Goal: Information Seeking & Learning: Learn about a topic

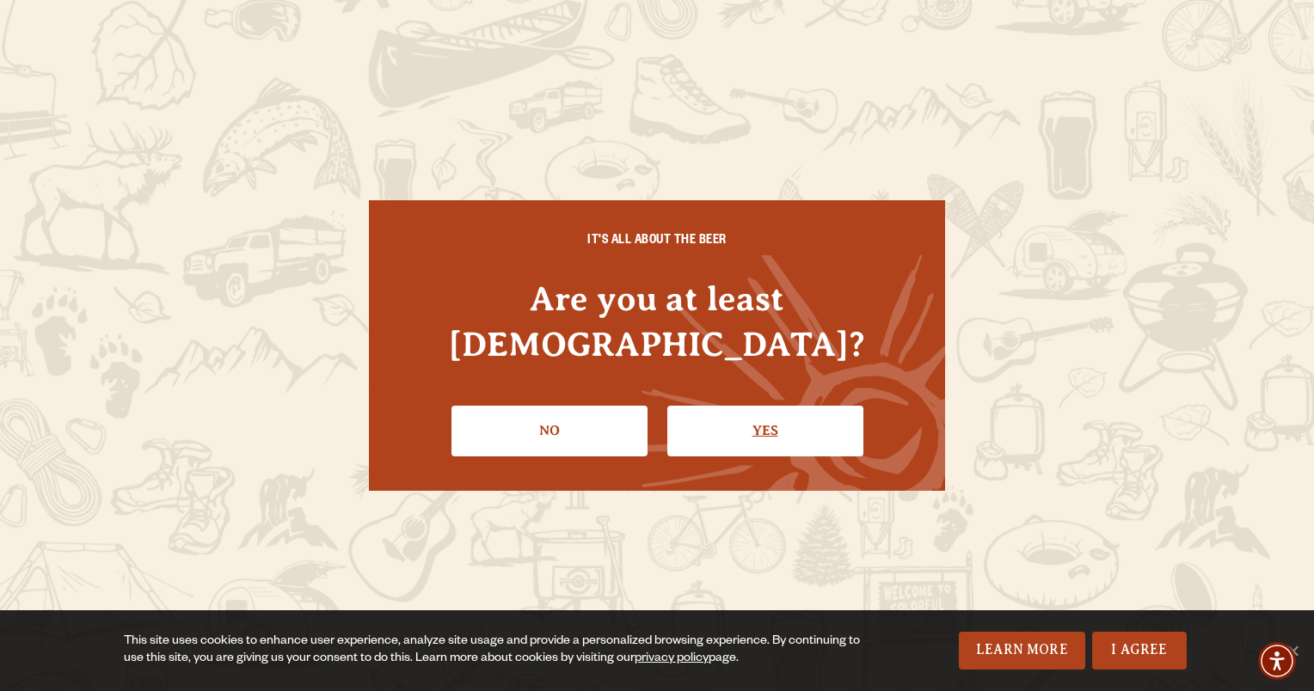
click at [741, 406] on link "Yes" at bounding box center [765, 431] width 196 height 50
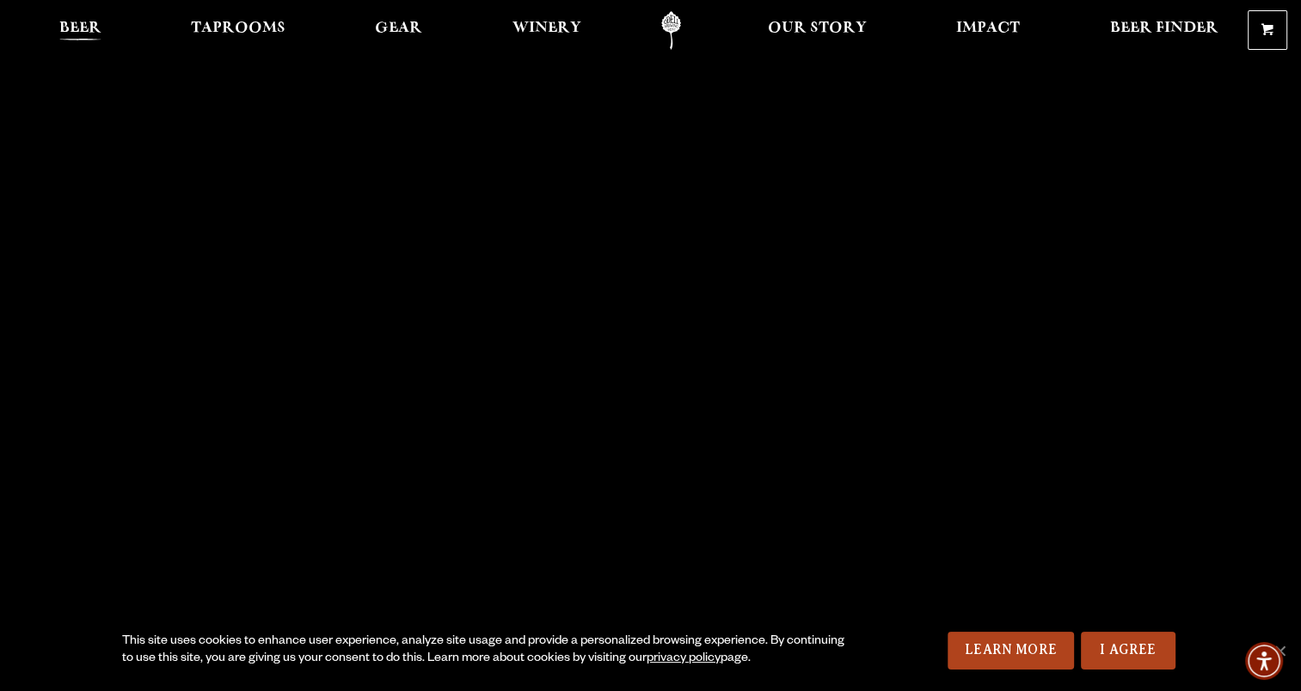
click at [88, 24] on span "Beer" at bounding box center [80, 29] width 42 height 14
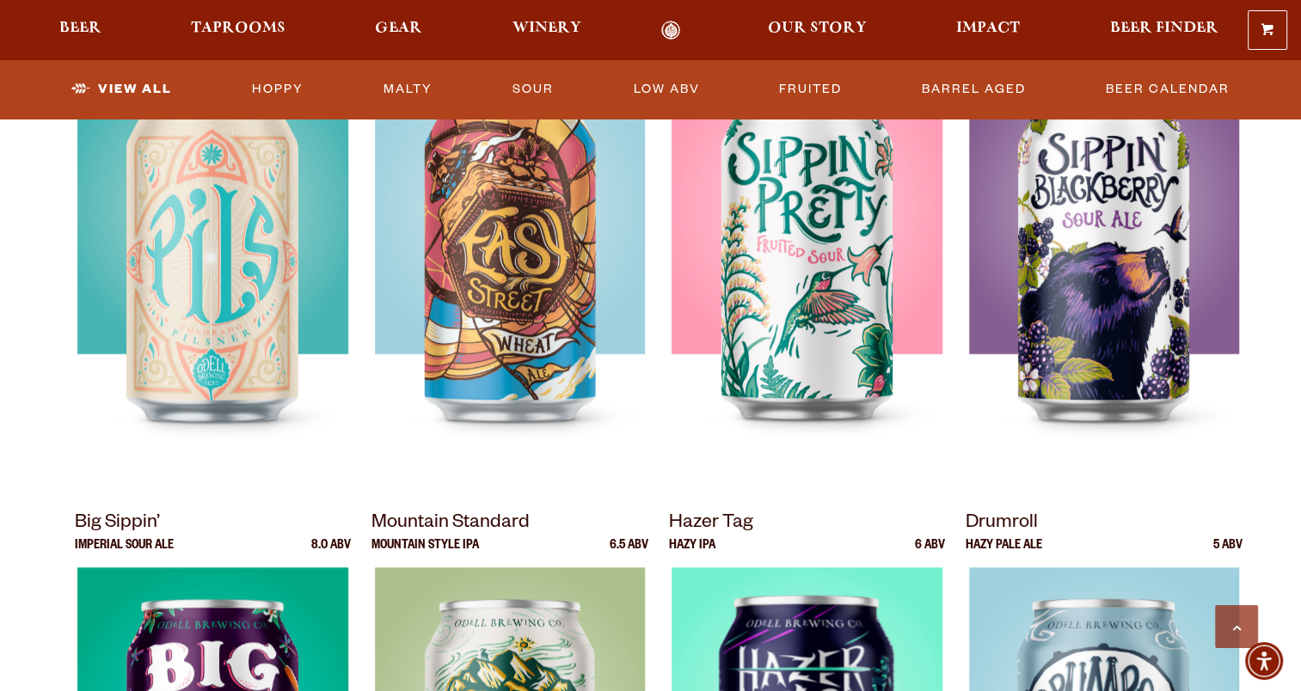
scroll to position [1339, 0]
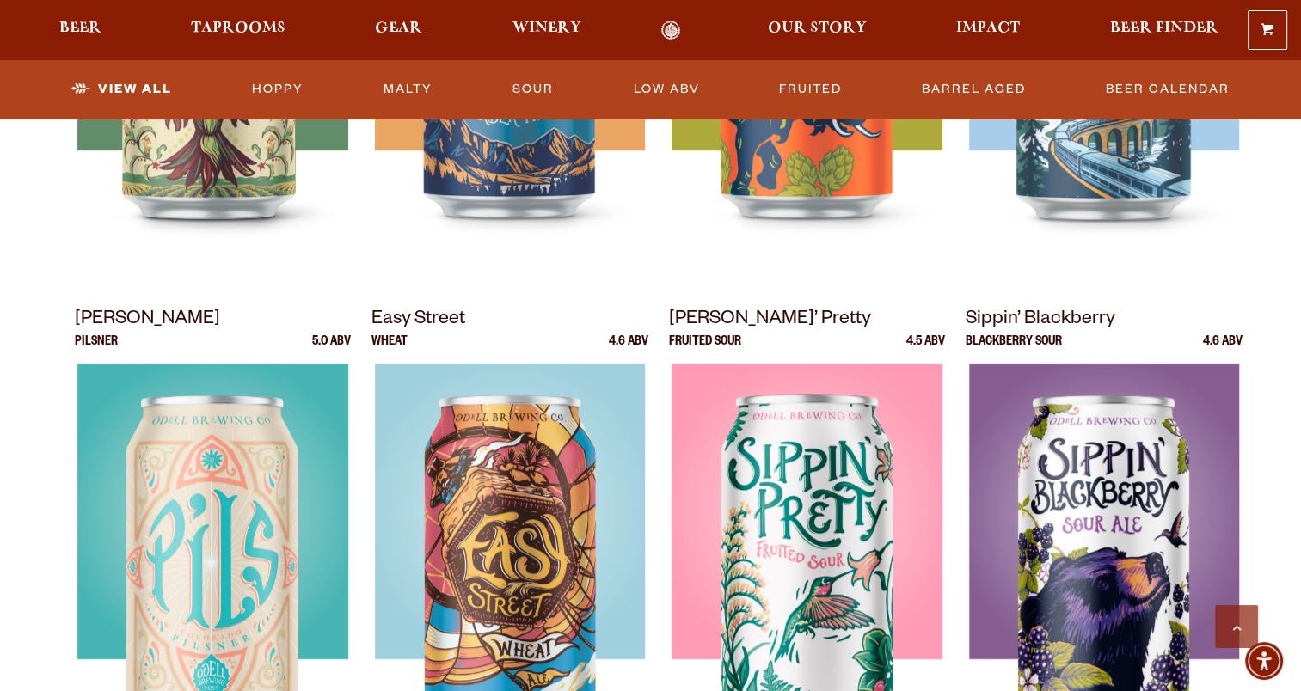
scroll to position [1068, 0]
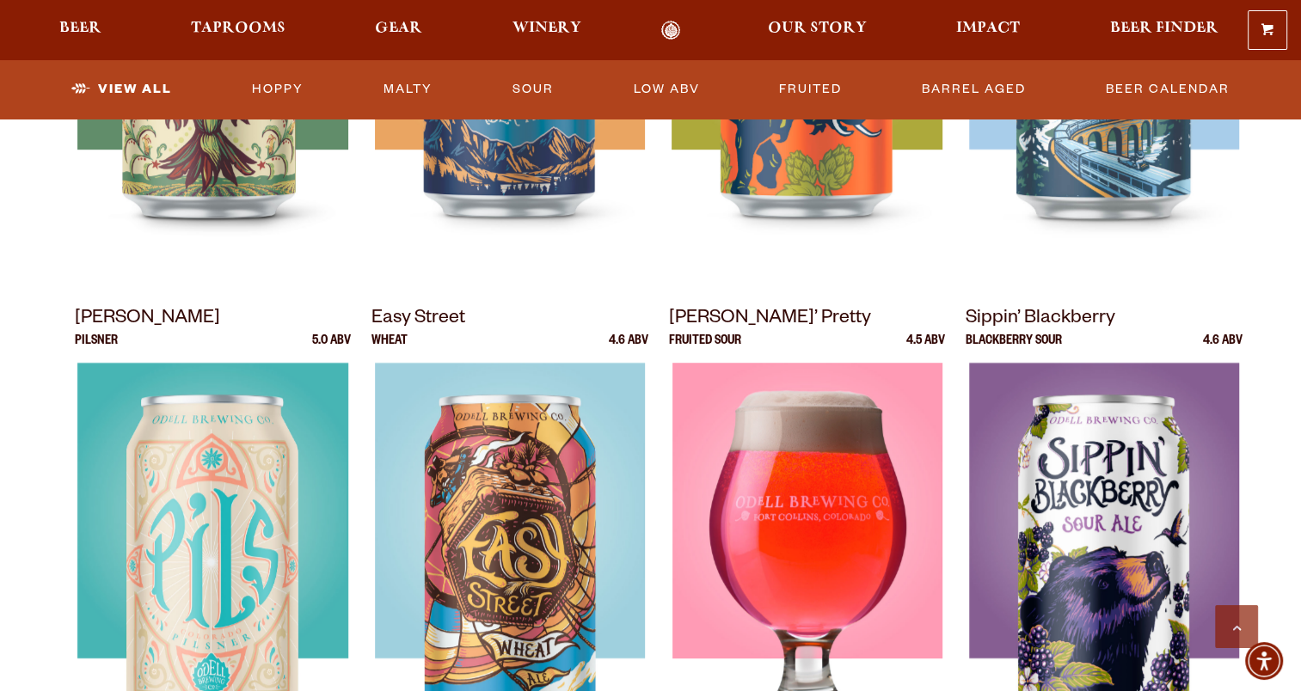
click at [840, 574] on img at bounding box center [807, 578] width 270 height 430
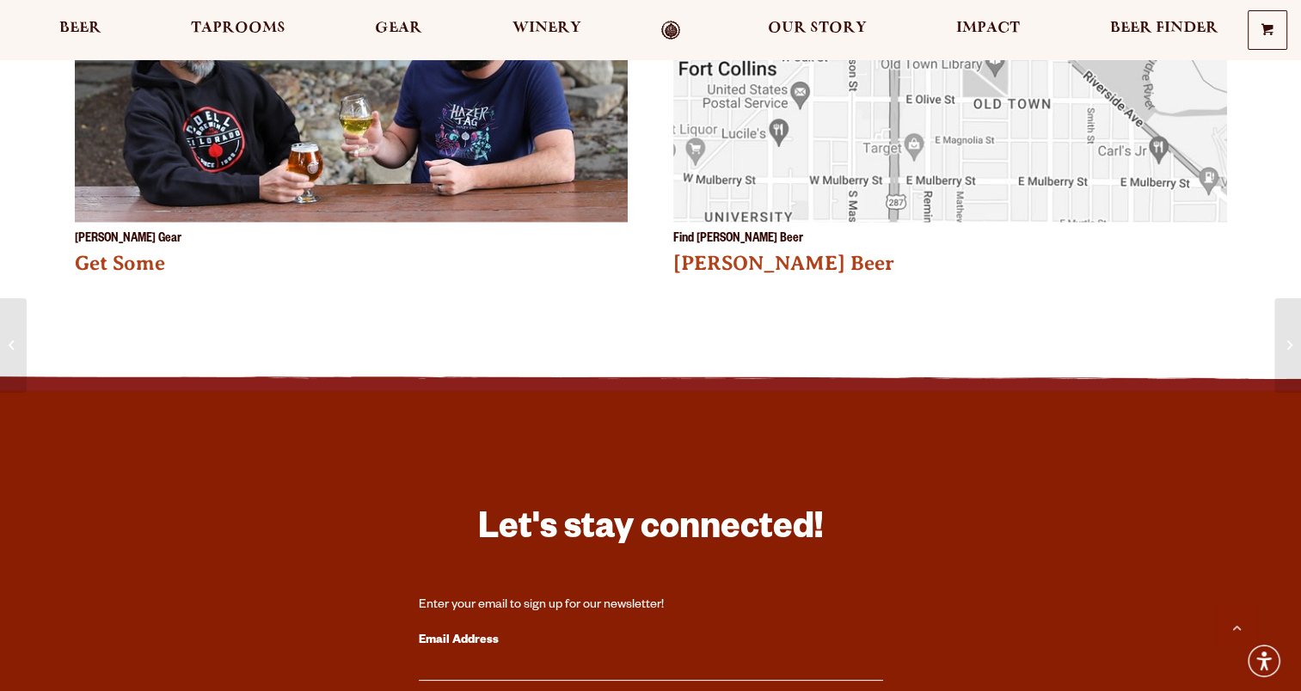
scroll to position [3120, 0]
